Goal: Check status

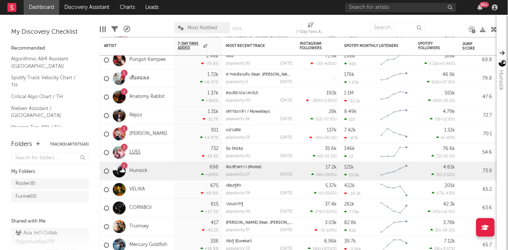
click at [137, 152] on link "LUSS" at bounding box center [134, 152] width 11 height 6
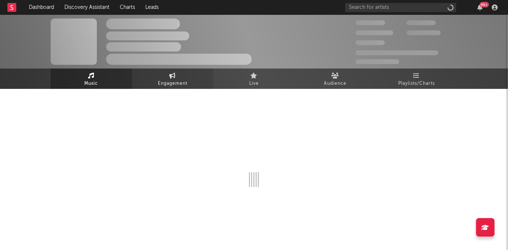
click at [181, 72] on link "Engagement" at bounding box center [172, 78] width 81 height 20
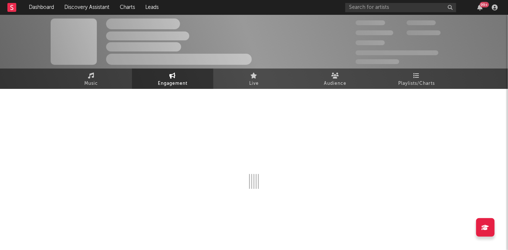
select select "1w"
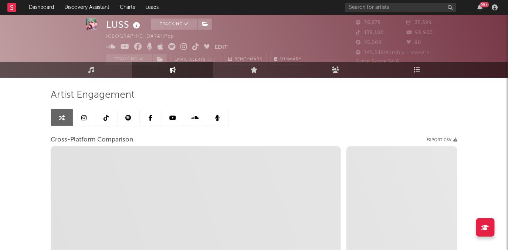
scroll to position [15, 0]
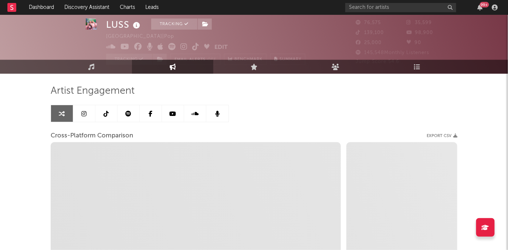
select select "1m"
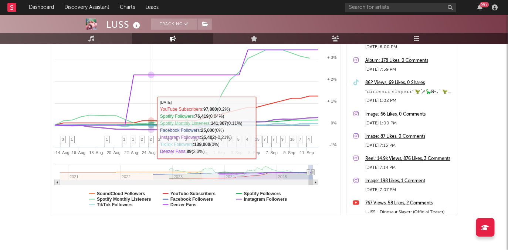
scroll to position [153, 0]
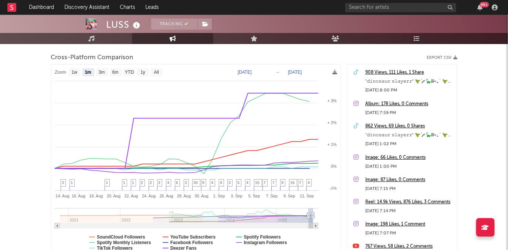
select select "1m"
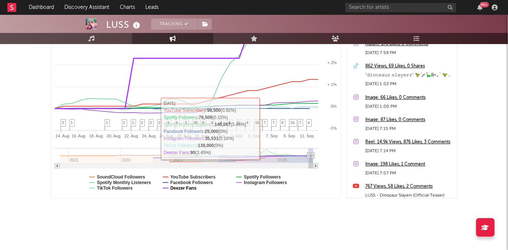
click at [181, 189] on text "Deezer Fans" at bounding box center [184, 187] width 26 height 5
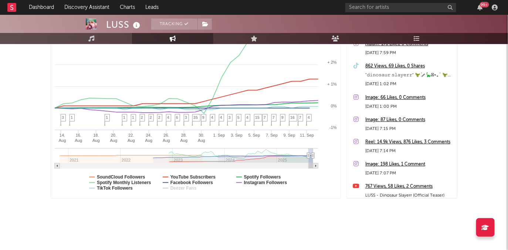
select select "1m"
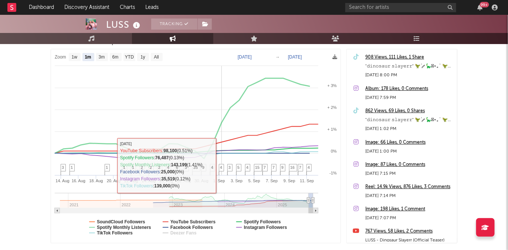
scroll to position [115, 0]
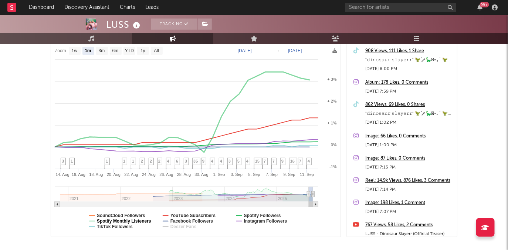
click at [137, 221] on text "Spotify Monthly Listeners" at bounding box center [124, 220] width 54 height 5
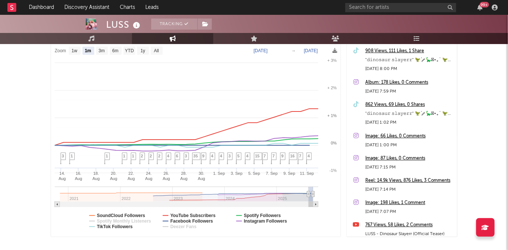
select select "1m"
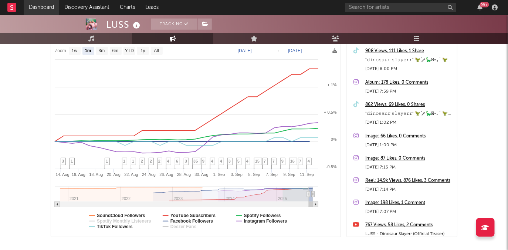
click at [37, 5] on link "Dashboard" at bounding box center [42, 7] width 36 height 15
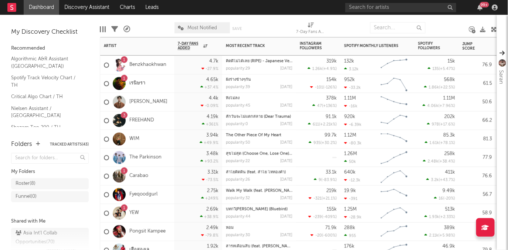
click at [125, 171] on div "1" at bounding box center [124, 171] width 2 height 0
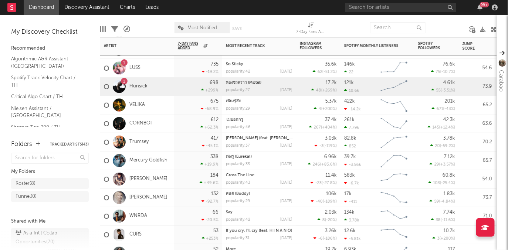
click at [125, 81] on div "1" at bounding box center [124, 81] width 2 height 0
